Goal: Find specific page/section: Find specific page/section

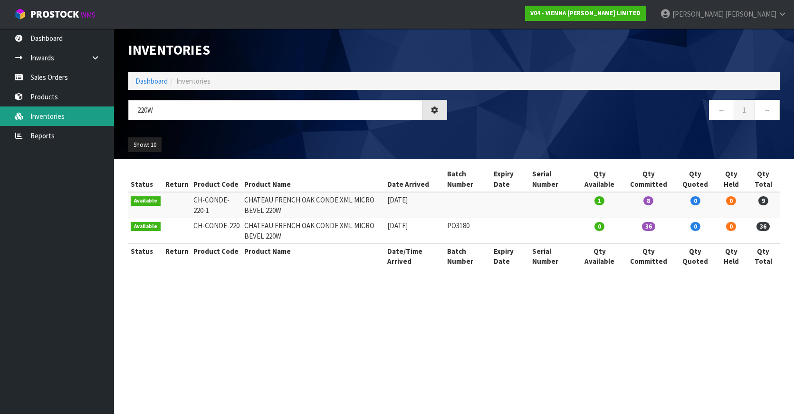
click at [40, 118] on link "Inventories" at bounding box center [57, 115] width 114 height 19
click at [61, 116] on link "Inventories" at bounding box center [57, 115] width 114 height 19
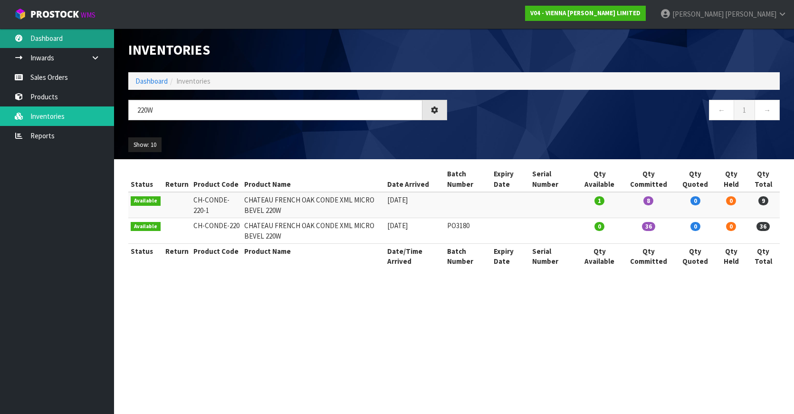
click at [47, 33] on link "Dashboard" at bounding box center [57, 37] width 114 height 19
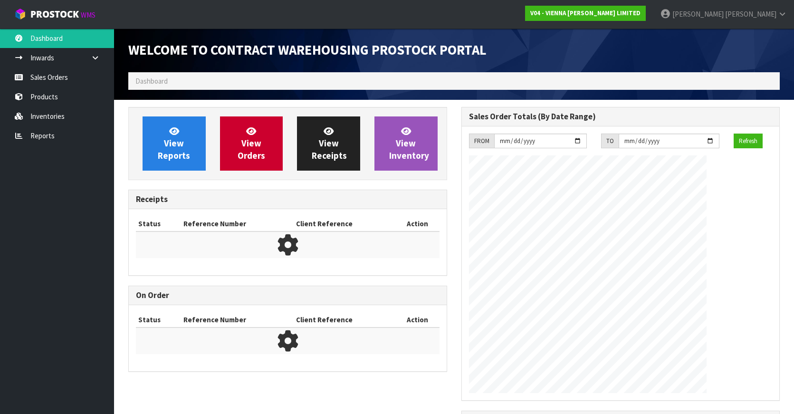
scroll to position [554, 332]
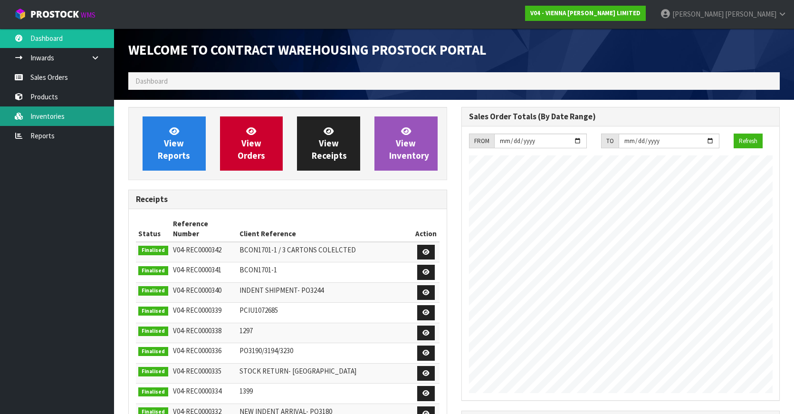
click at [52, 116] on link "Inventories" at bounding box center [57, 115] width 114 height 19
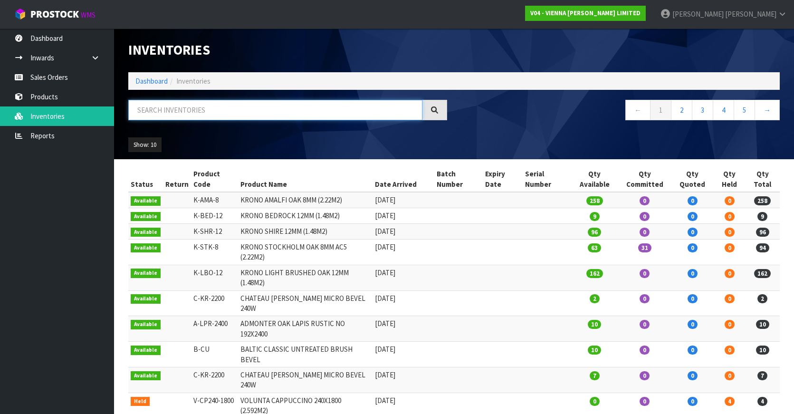
click at [207, 115] on input "text" at bounding box center [275, 110] width 294 height 20
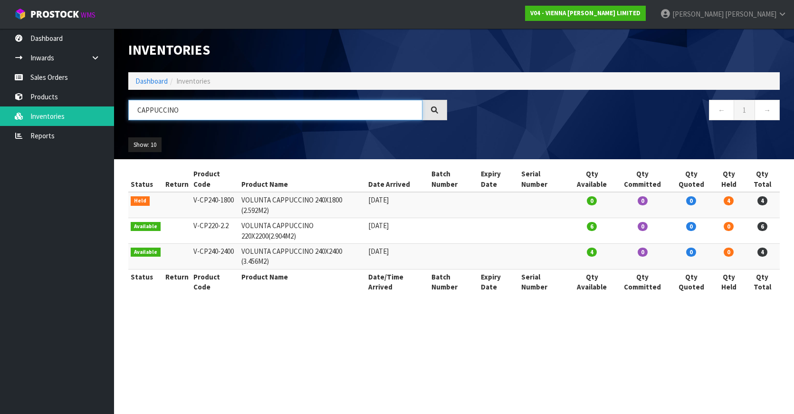
click at [152, 112] on input "CAPPUCCINO" at bounding box center [275, 110] width 294 height 20
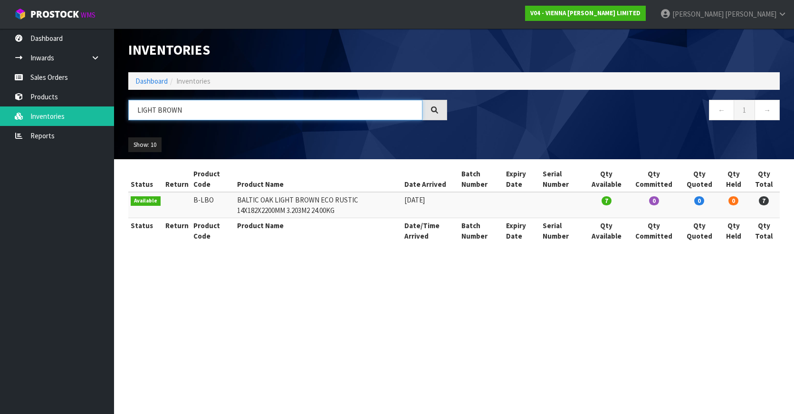
click at [142, 107] on input "LIGHT BROWN" at bounding box center [275, 110] width 294 height 20
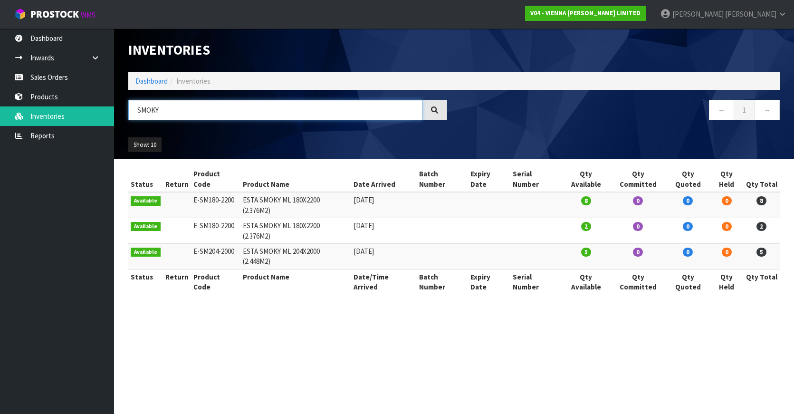
click at [152, 107] on input "SMOKY" at bounding box center [275, 110] width 294 height 20
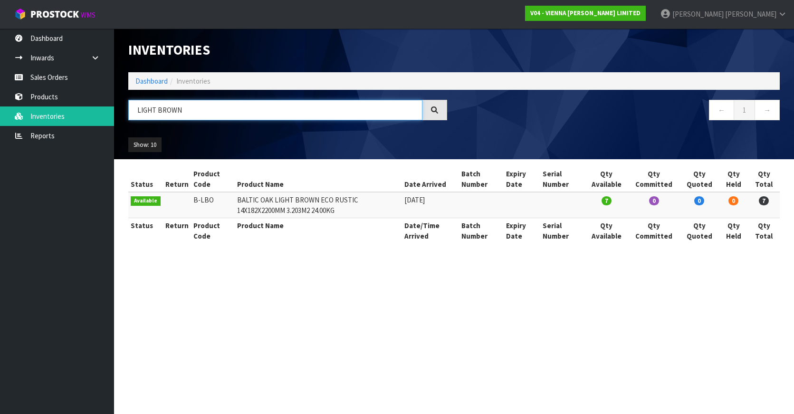
click at [143, 112] on input "LIGHT BROWN" at bounding box center [275, 110] width 294 height 20
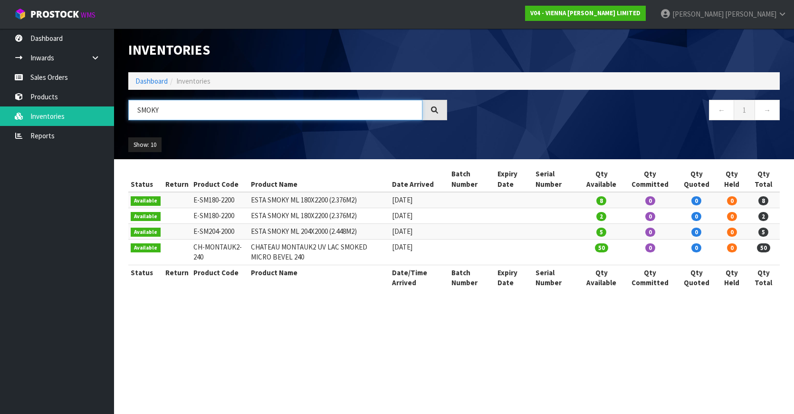
type input "SMOKY"
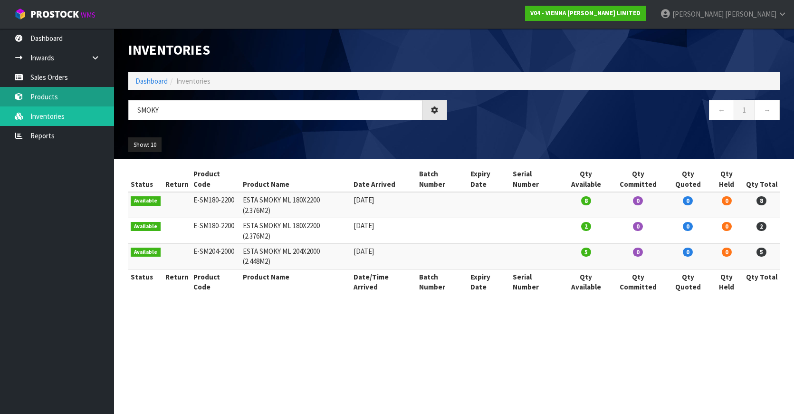
click at [48, 98] on link "Products" at bounding box center [57, 96] width 114 height 19
